Goal: Transaction & Acquisition: Purchase product/service

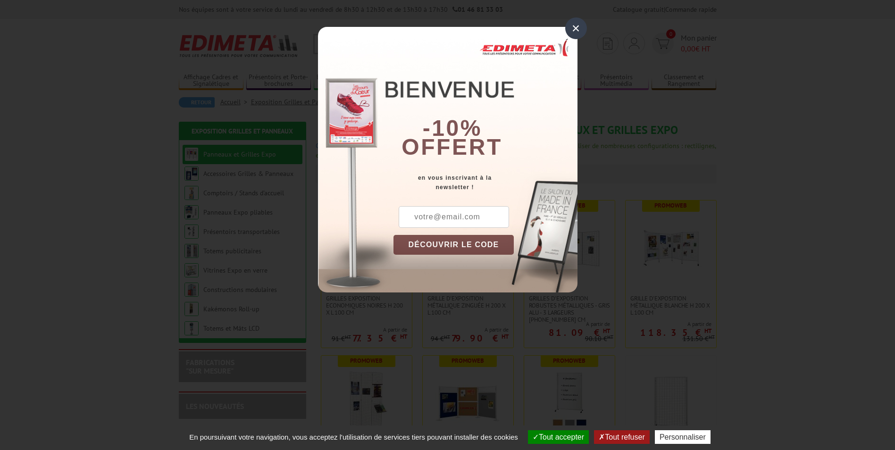
click at [439, 221] on input "text" at bounding box center [454, 217] width 110 height 22
type input "christelle@boracay.fr"
click at [447, 248] on button "DÉCOUVRIR LE CODE" at bounding box center [454, 245] width 121 height 20
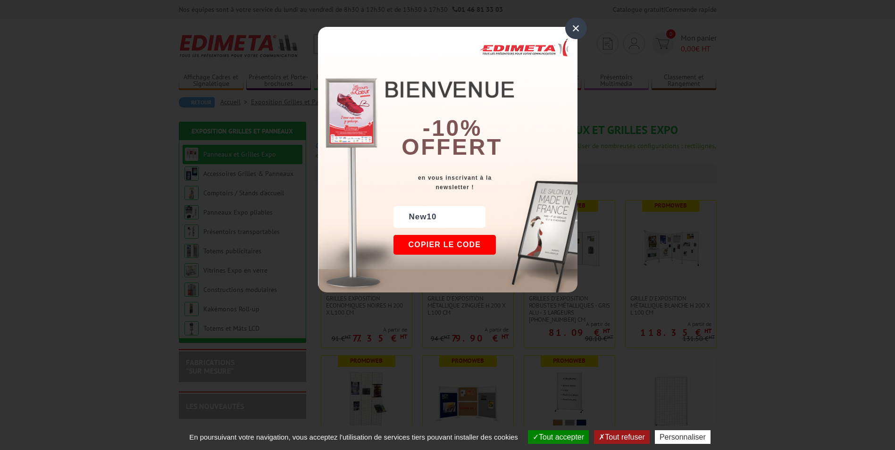
click at [475, 243] on button "Copier le code" at bounding box center [445, 245] width 103 height 20
click at [499, 244] on button "Continuer sur edimeta.fr" at bounding box center [480, 245] width 173 height 20
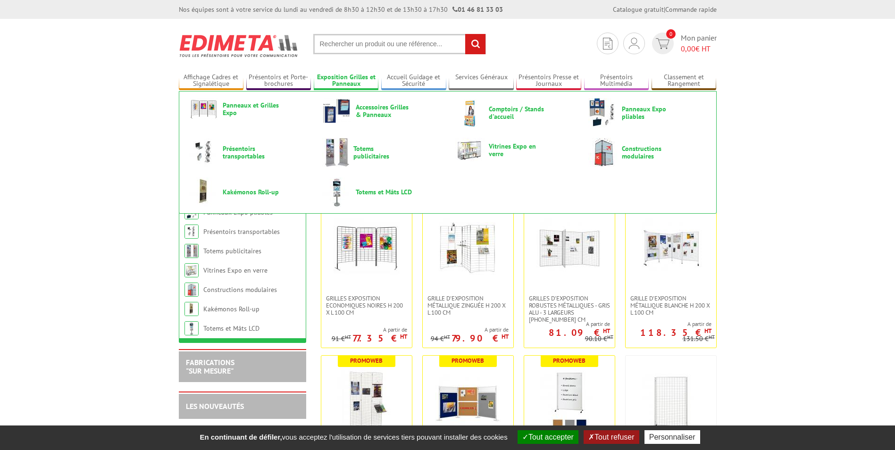
click at [332, 78] on link "Exposition Grilles et Panneaux" at bounding box center [346, 81] width 65 height 16
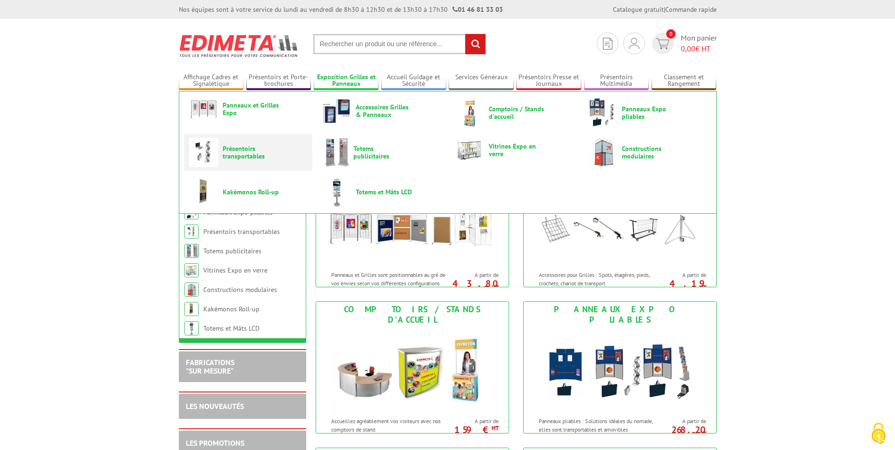
click at [255, 158] on span "Présentoirs transportables" at bounding box center [251, 152] width 57 height 15
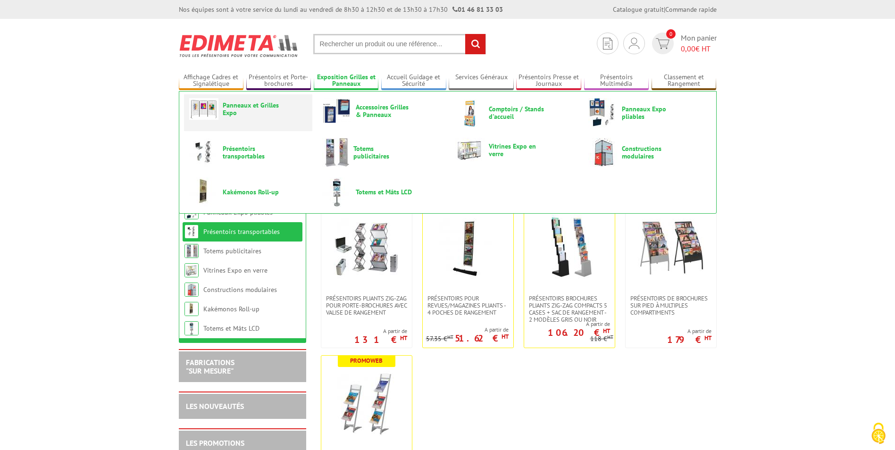
click at [234, 101] on span "Panneaux et Grilles Expo" at bounding box center [251, 108] width 57 height 15
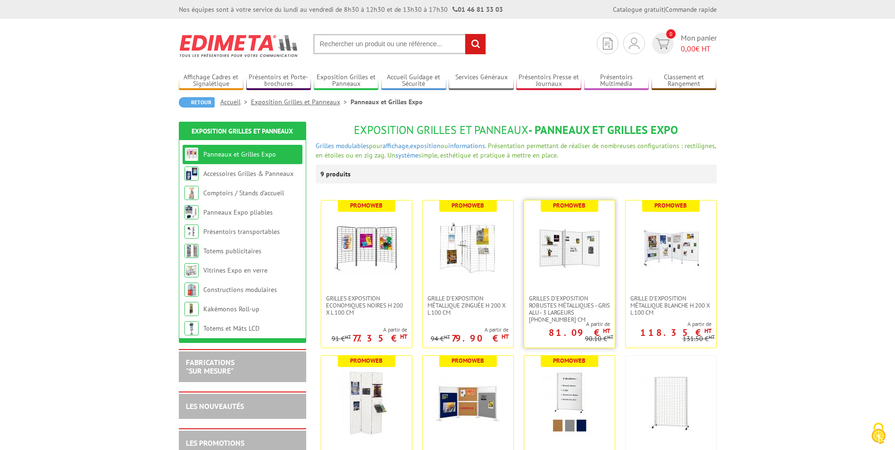
click at [572, 279] on img at bounding box center [570, 248] width 66 height 66
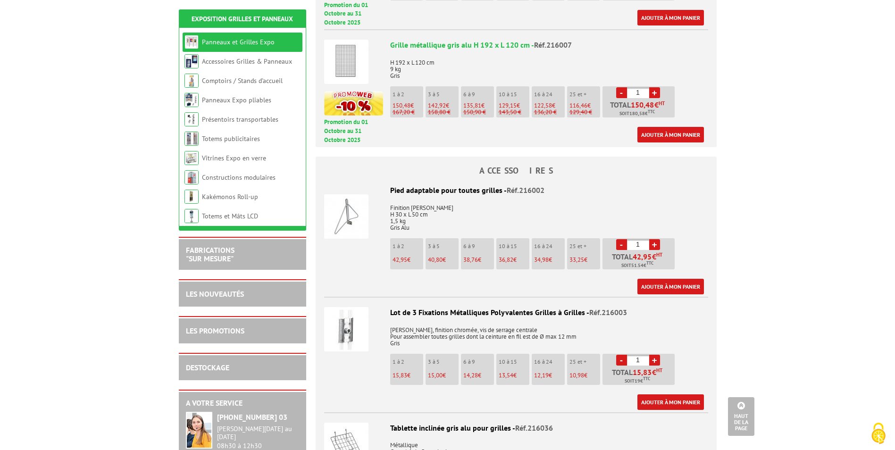
scroll to position [613, 0]
